Goal: Task Accomplishment & Management: Manage account settings

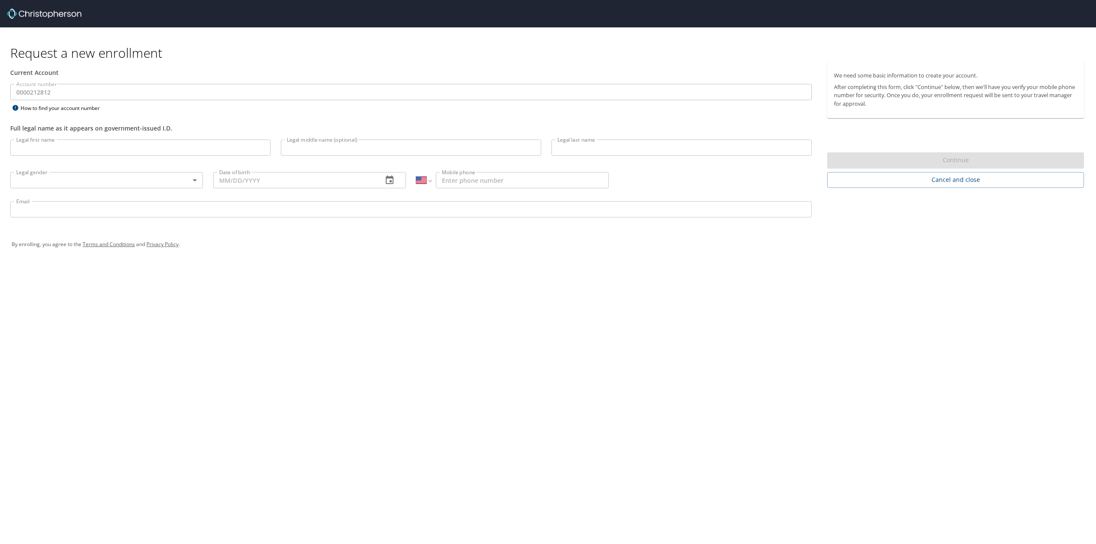
select select "US"
click at [28, 15] on img at bounding box center [44, 14] width 74 height 10
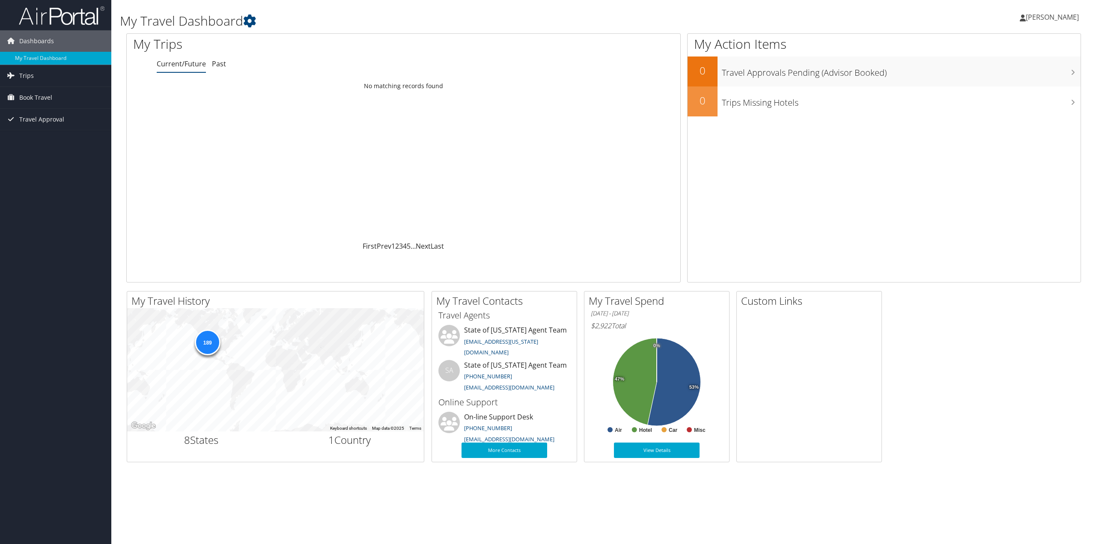
click at [1053, 21] on span "[PERSON_NAME]" at bounding box center [1051, 16] width 53 height 9
click at [1010, 76] on link "View Travel Profile" at bounding box center [1030, 76] width 95 height 15
